Goal: Transaction & Acquisition: Obtain resource

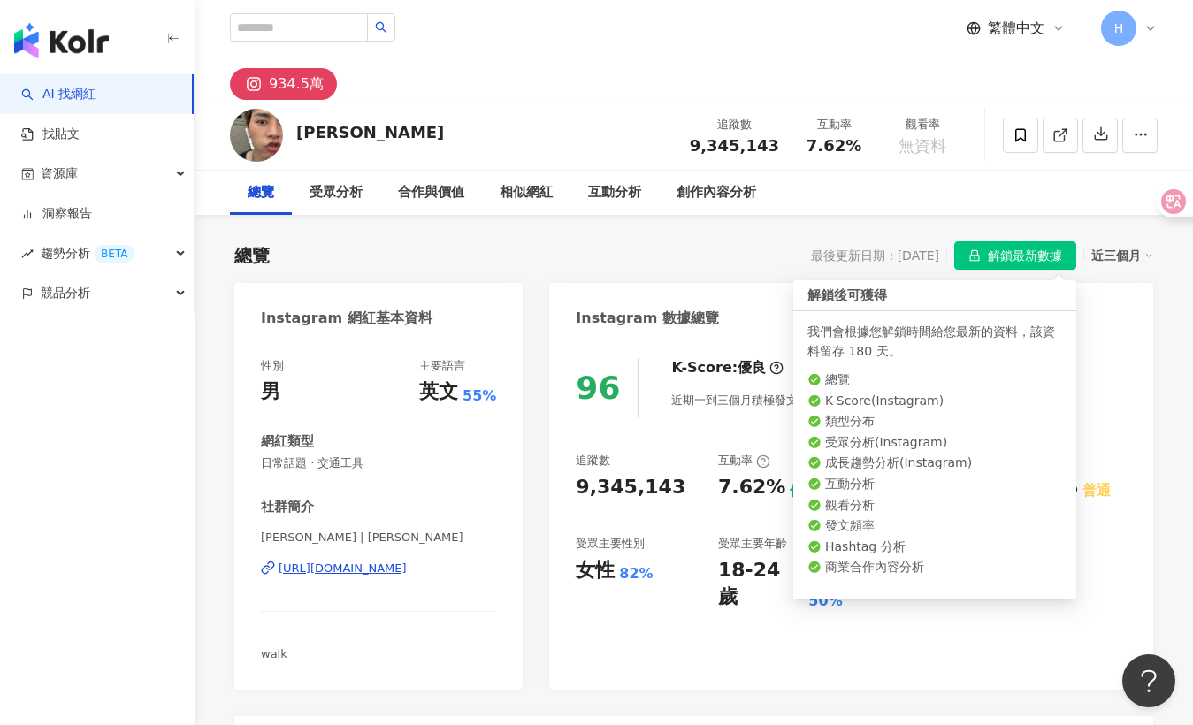
click at [995, 248] on span "解鎖最新數據" at bounding box center [1025, 256] width 74 height 28
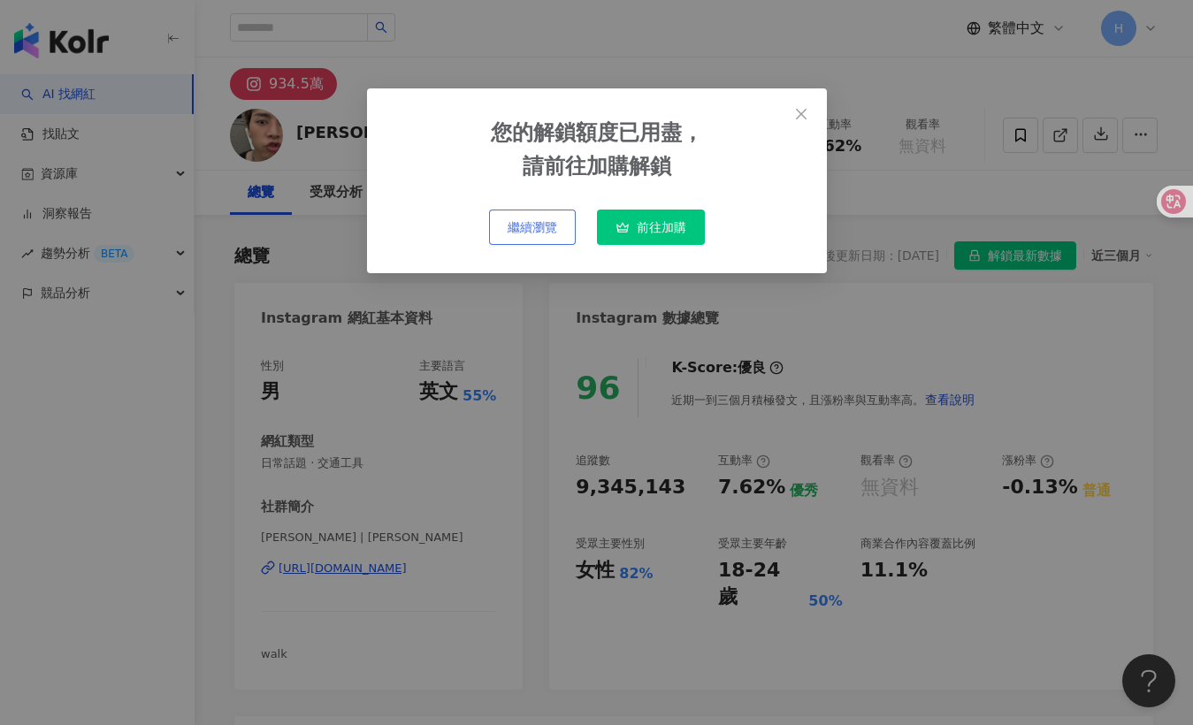
click at [537, 223] on span "繼續瀏覽" at bounding box center [533, 227] width 50 height 14
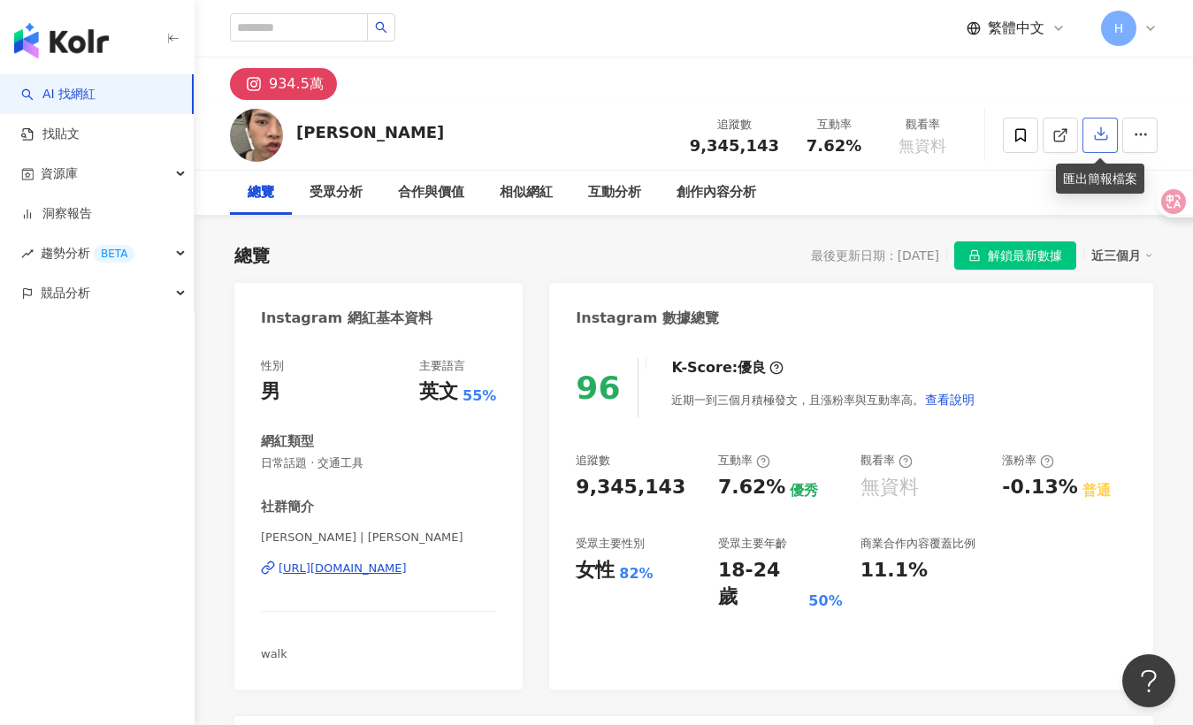
click at [1095, 141] on icon "button" at bounding box center [1101, 134] width 16 height 16
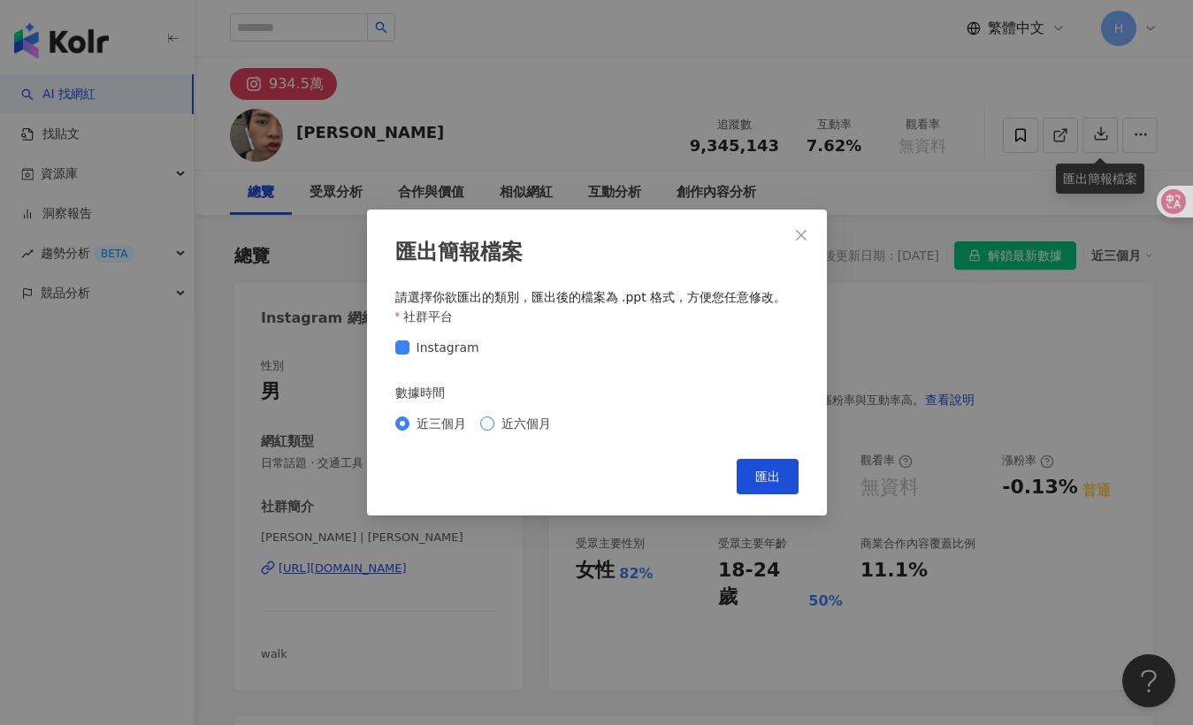
click at [497, 425] on span "近六個月" at bounding box center [526, 423] width 64 height 19
click at [768, 472] on span "匯出" at bounding box center [767, 476] width 25 height 14
click at [992, 12] on div "匯出簡報檔案 請選擇你欲匯出的類別，匯出後的檔案為 .ppt 格式，方便您任意修改。 社群平台 Instagram 數據時間 近三個月 近六個月 Cancel…" at bounding box center [596, 362] width 1193 height 725
